Goal: Task Accomplishment & Management: Use online tool/utility

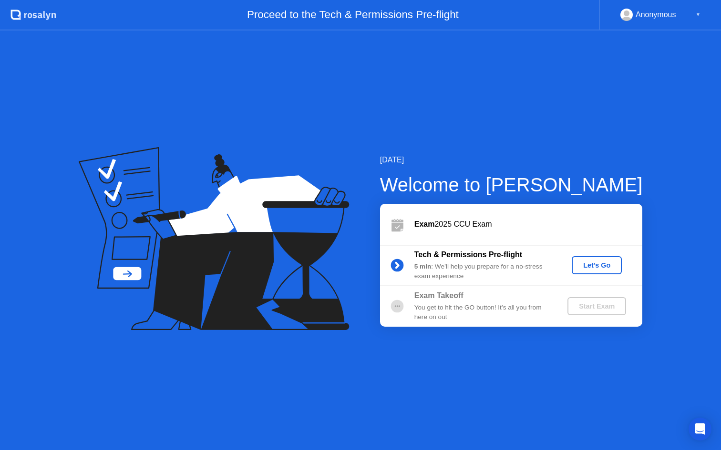
click at [584, 264] on div "Let's Go" at bounding box center [596, 266] width 42 height 8
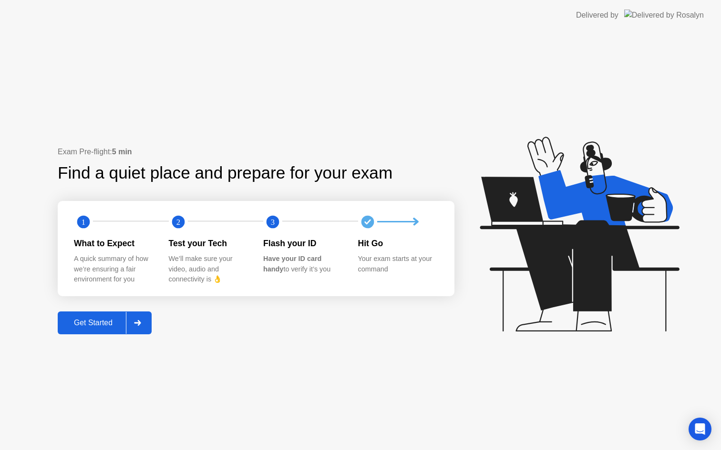
click at [92, 319] on div "Get Started" at bounding box center [93, 323] width 65 height 9
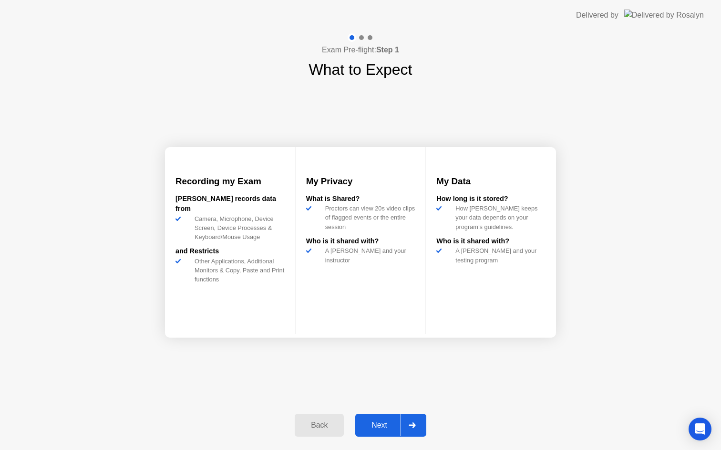
click at [397, 426] on div "Next" at bounding box center [379, 425] width 42 height 9
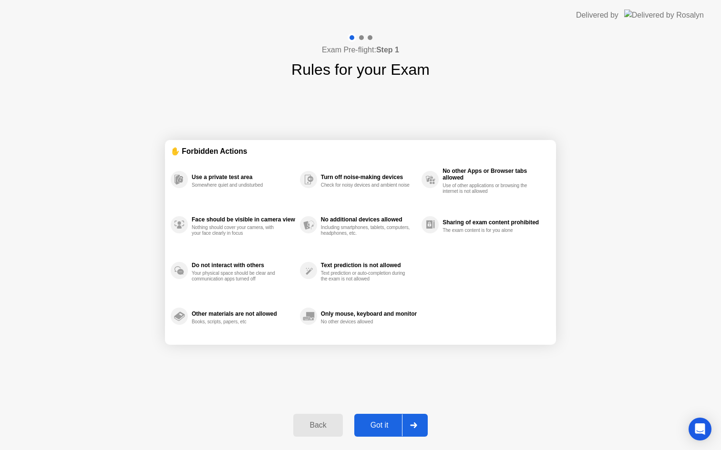
click at [384, 423] on div "Got it" at bounding box center [379, 425] width 45 height 9
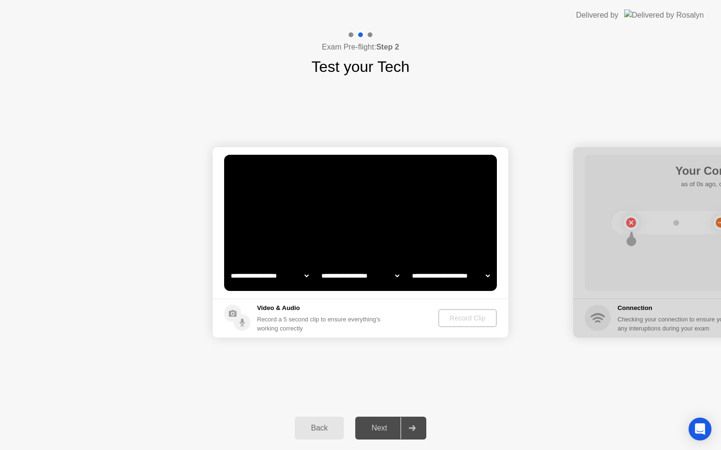
select select "**********"
select select "*******"
click at [454, 321] on div "Record Clip" at bounding box center [467, 319] width 51 height 8
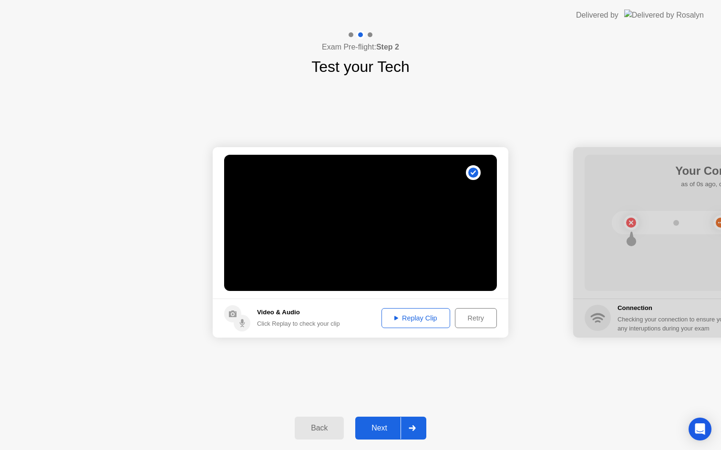
click at [388, 432] on div "Next" at bounding box center [379, 428] width 42 height 9
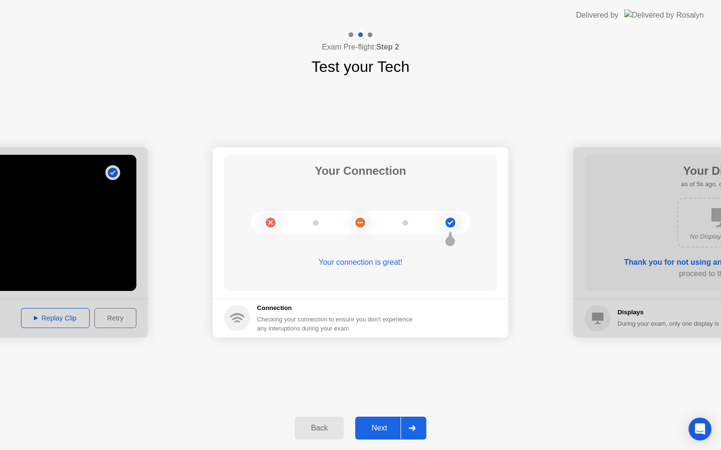
click at [392, 428] on div "Next" at bounding box center [379, 428] width 42 height 9
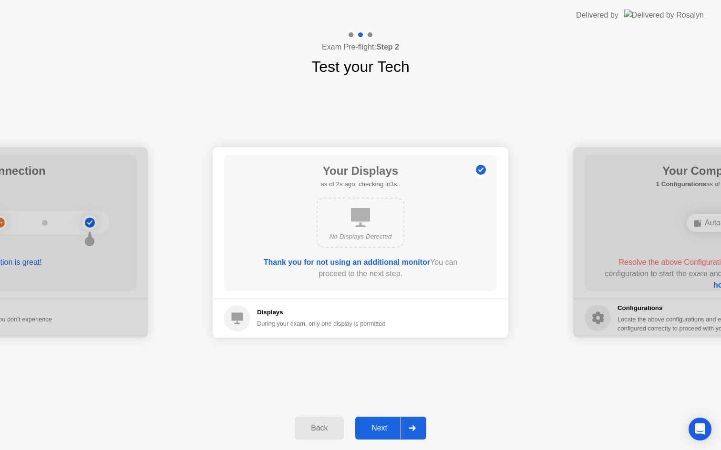
click at [392, 428] on div "Next" at bounding box center [379, 428] width 42 height 9
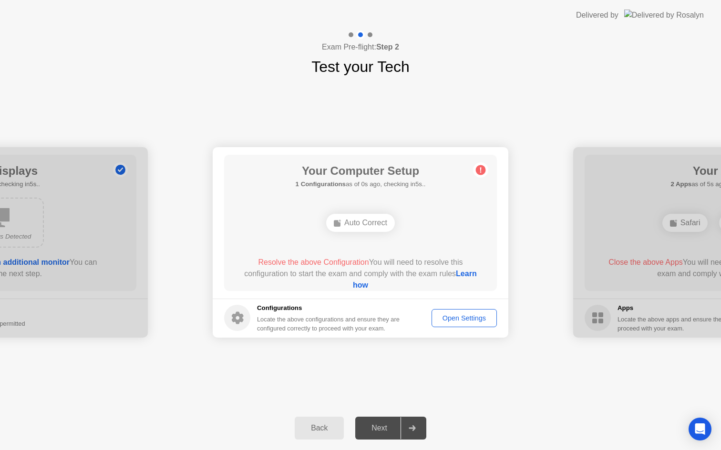
click at [356, 221] on div "Auto Correct" at bounding box center [360, 223] width 69 height 18
click at [480, 166] on circle at bounding box center [481, 170] width 10 height 10
click at [358, 283] on link "Learn how" at bounding box center [415, 280] width 124 height 20
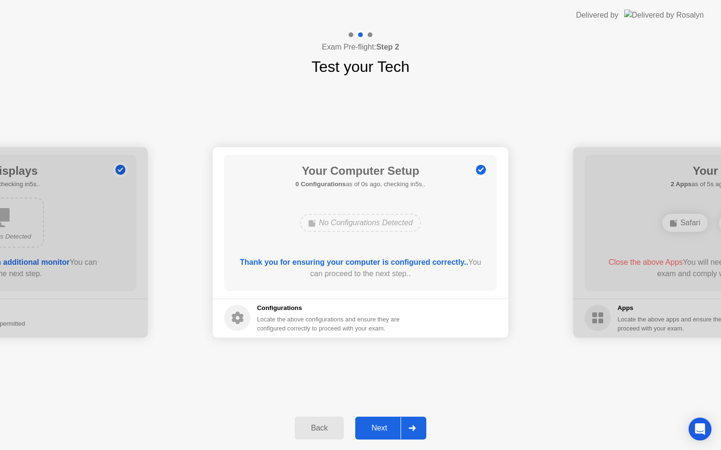
click at [386, 426] on div "Next" at bounding box center [379, 428] width 42 height 9
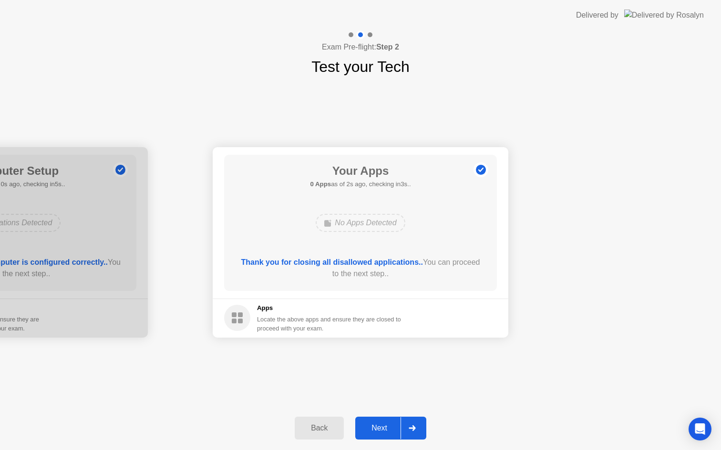
click at [384, 429] on div "Next" at bounding box center [379, 428] width 42 height 9
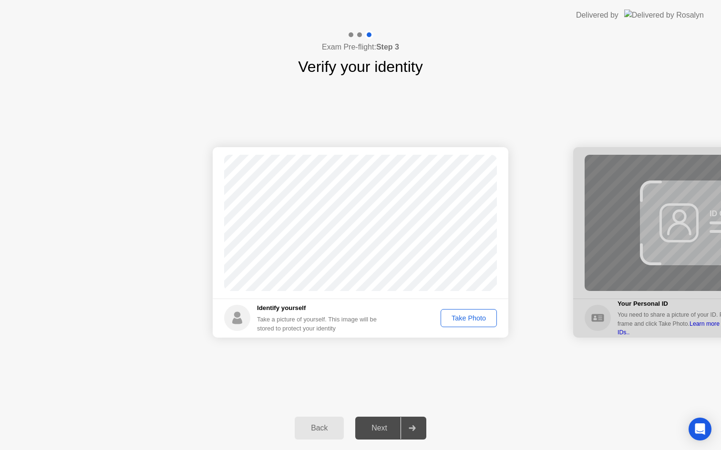
click at [461, 318] on div "Take Photo" at bounding box center [469, 319] width 50 height 8
click at [391, 431] on div "Next" at bounding box center [379, 428] width 42 height 9
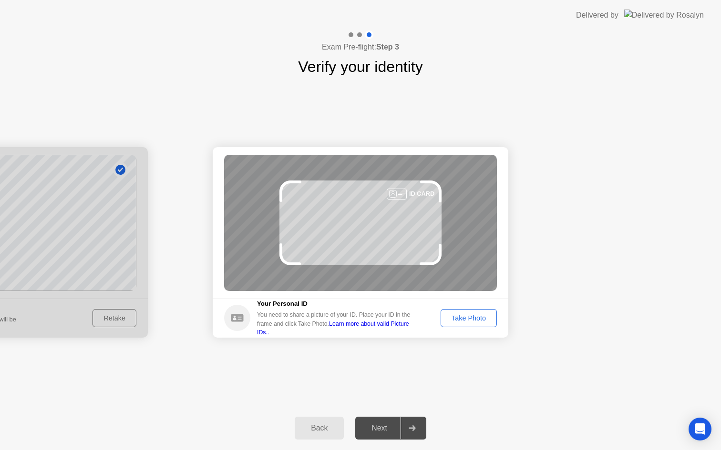
click at [464, 317] on div "Take Photo" at bounding box center [469, 319] width 50 height 8
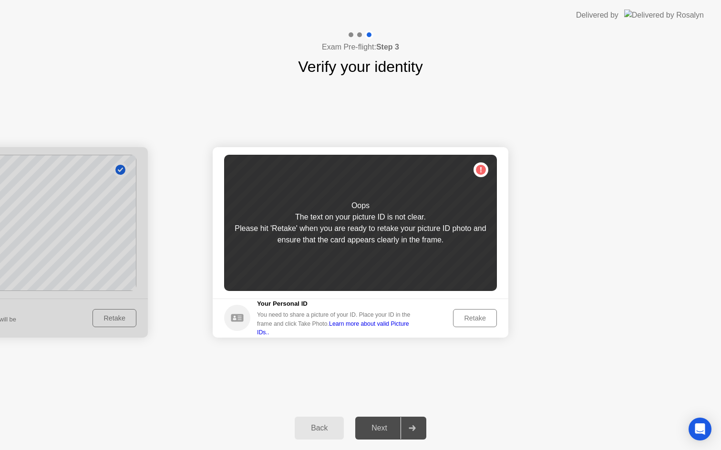
click at [464, 317] on div "Retake" at bounding box center [474, 319] width 37 height 8
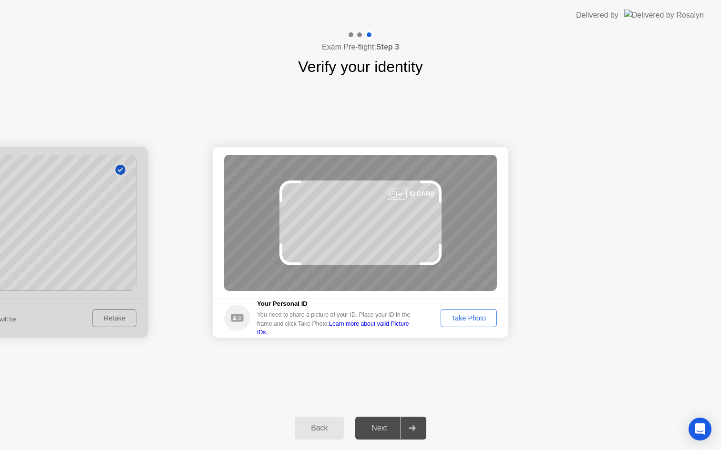
click at [466, 315] on div "Take Photo" at bounding box center [469, 319] width 50 height 8
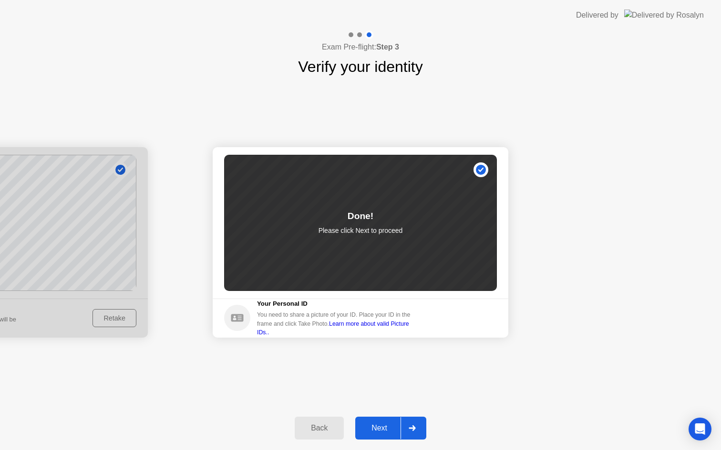
click at [392, 425] on div "Next" at bounding box center [379, 428] width 42 height 9
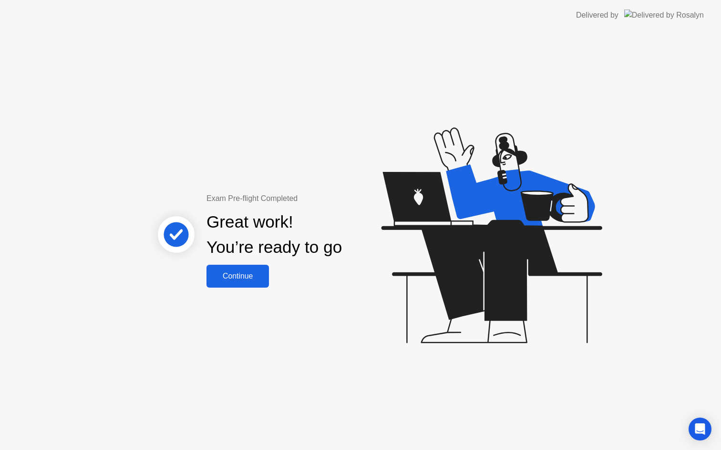
click at [243, 278] on div "Continue" at bounding box center [237, 276] width 57 height 9
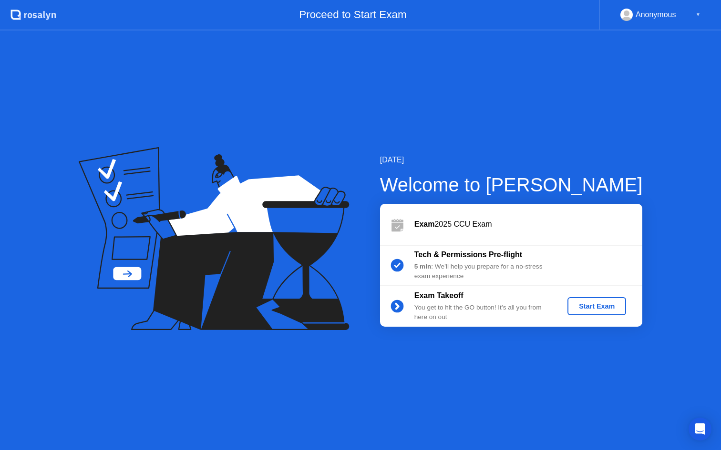
click at [590, 305] on div "Start Exam" at bounding box center [596, 307] width 51 height 8
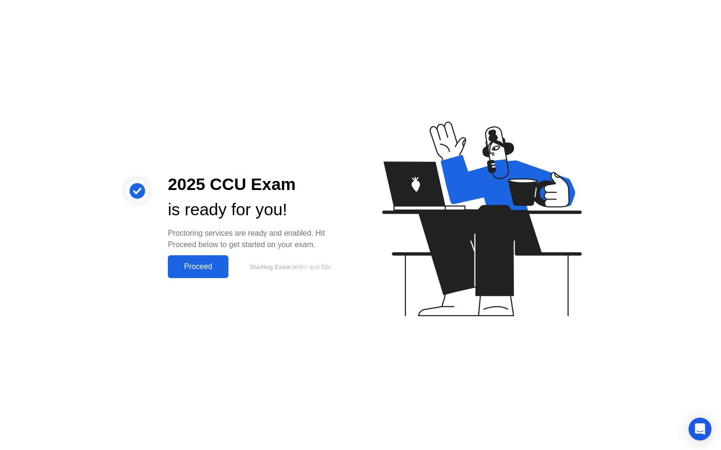
click at [193, 265] on div "Proceed" at bounding box center [198, 267] width 55 height 9
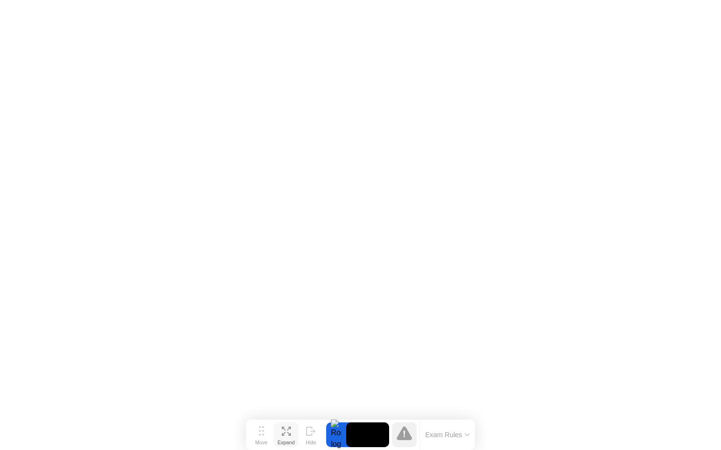
click at [294, 433] on button "Expand" at bounding box center [286, 435] width 25 height 25
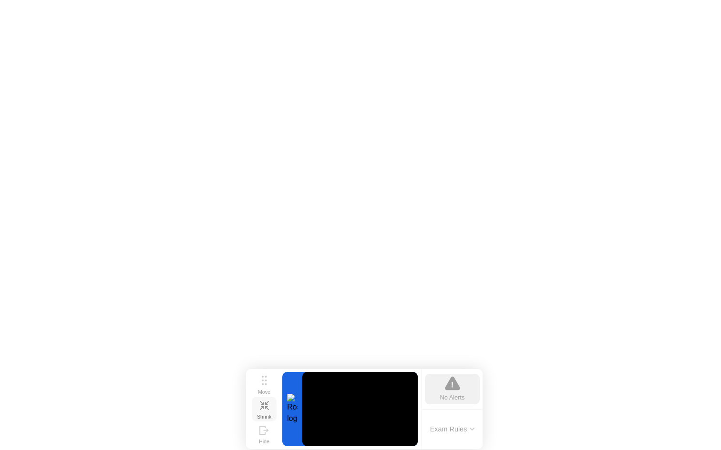
click at [262, 407] on icon at bounding box center [261, 409] width 4 height 4
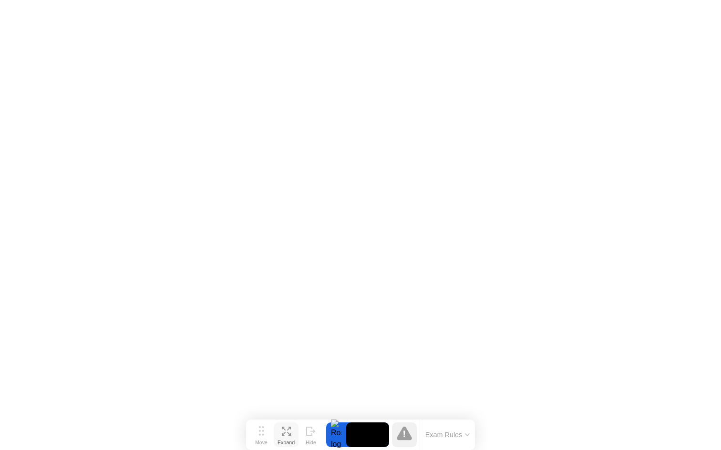
click at [399, 437] on icon at bounding box center [404, 434] width 15 height 14
click at [336, 434] on div at bounding box center [336, 435] width 20 height 25
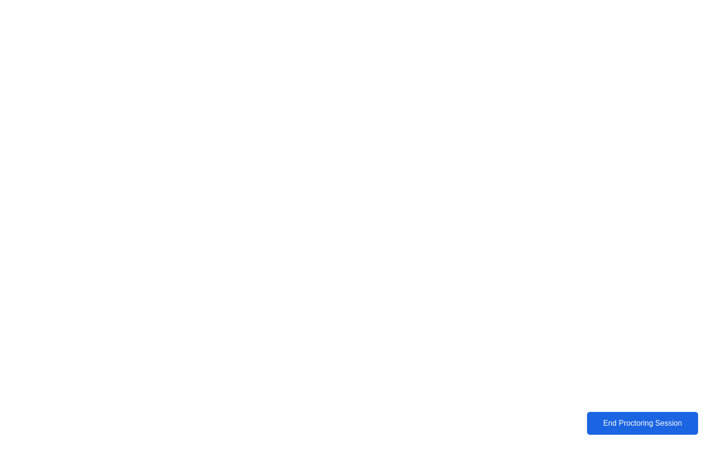
click at [630, 421] on div "End Proctoring Session" at bounding box center [642, 423] width 105 height 9
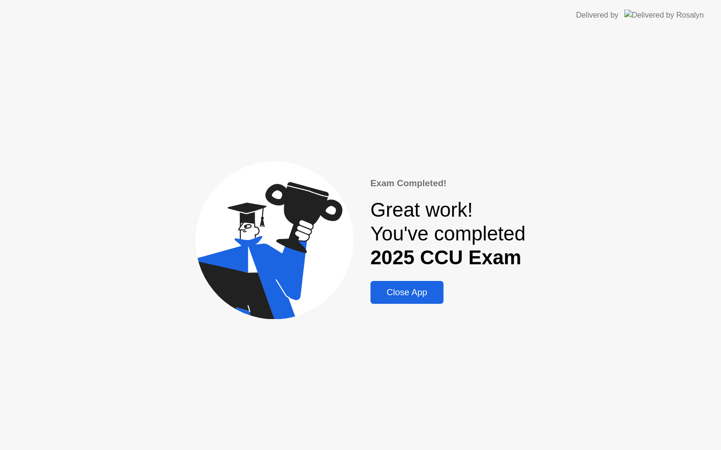
click at [400, 288] on div "Close App" at bounding box center [406, 292] width 67 height 10
